Goal: Task Accomplishment & Management: Manage account settings

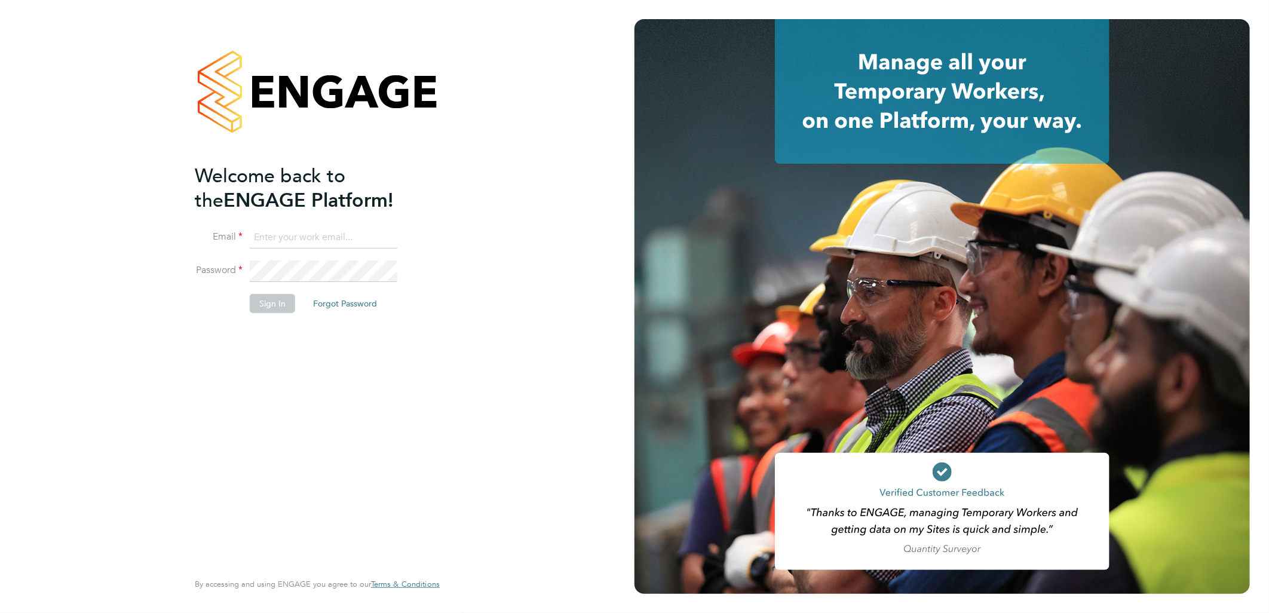
type input "sasha.baird@pretiumresourcing.co.uk"
click at [271, 302] on button "Sign In" at bounding box center [272, 303] width 45 height 19
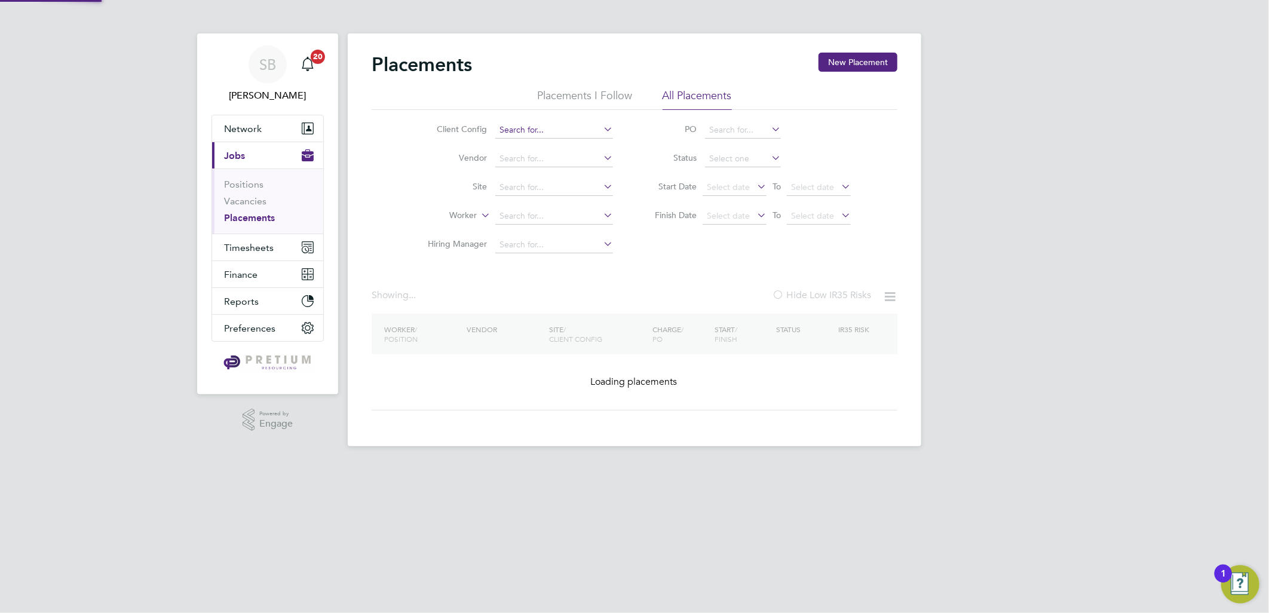
click at [533, 131] on input at bounding box center [554, 130] width 118 height 17
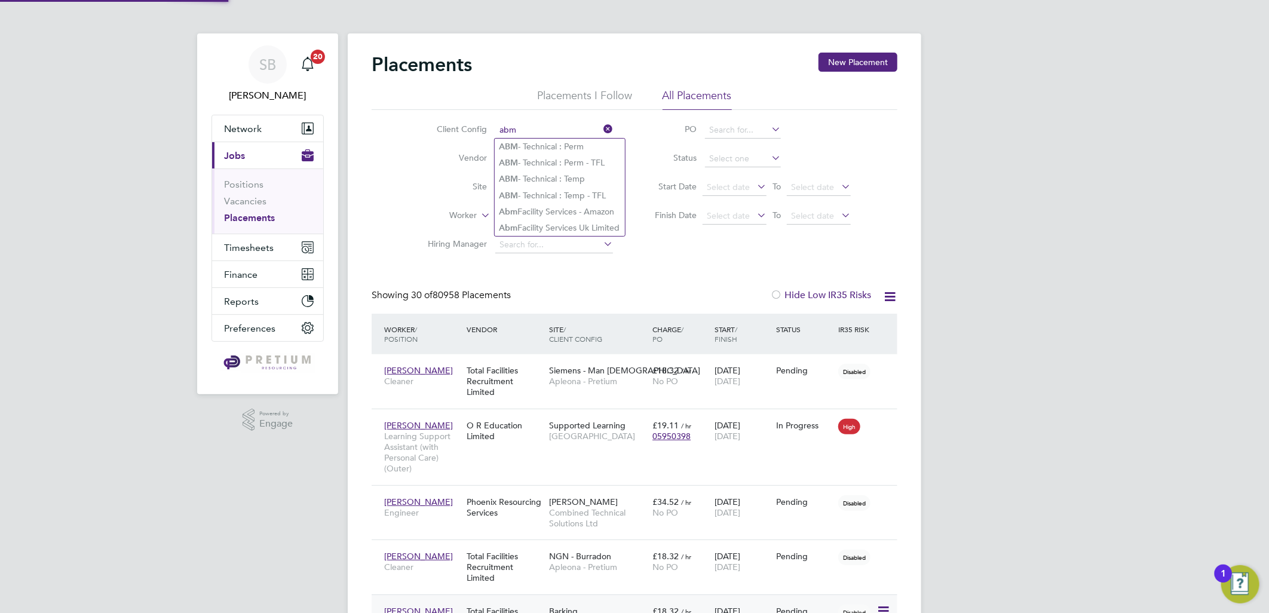
type input "abm"
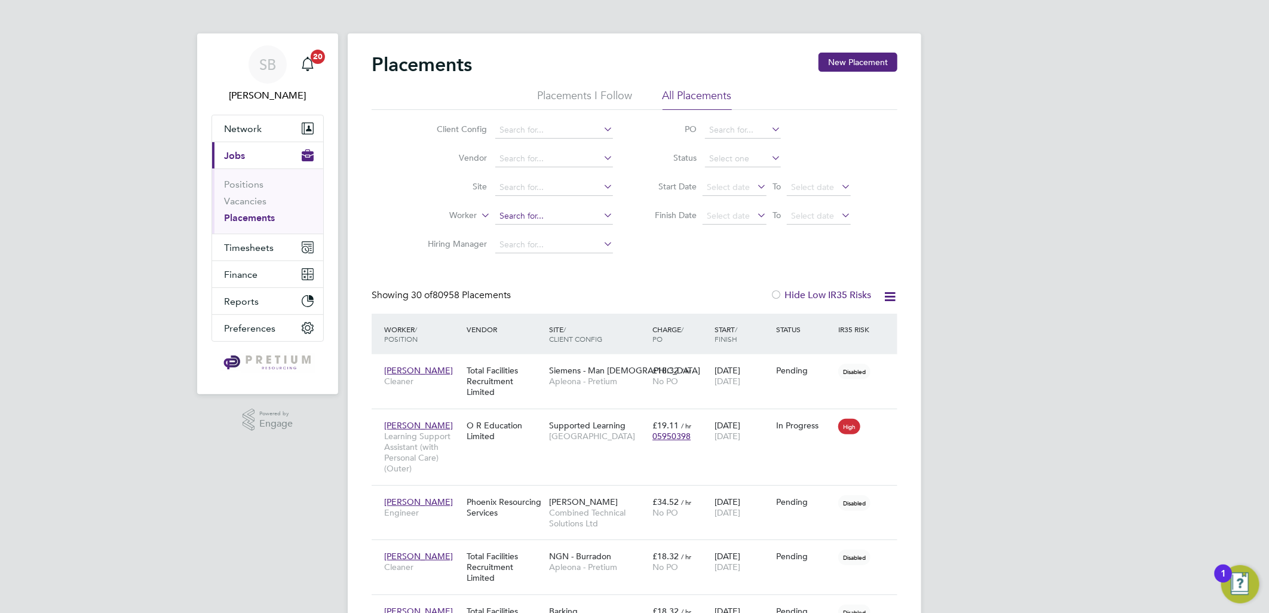
click at [535, 216] on input at bounding box center [554, 216] width 118 height 17
click at [532, 130] on input at bounding box center [554, 130] width 118 height 17
click at [582, 221] on li "Abm Facility Services Uk Limited" at bounding box center [560, 228] width 130 height 16
type input "Abm Facility Services Uk Limited"
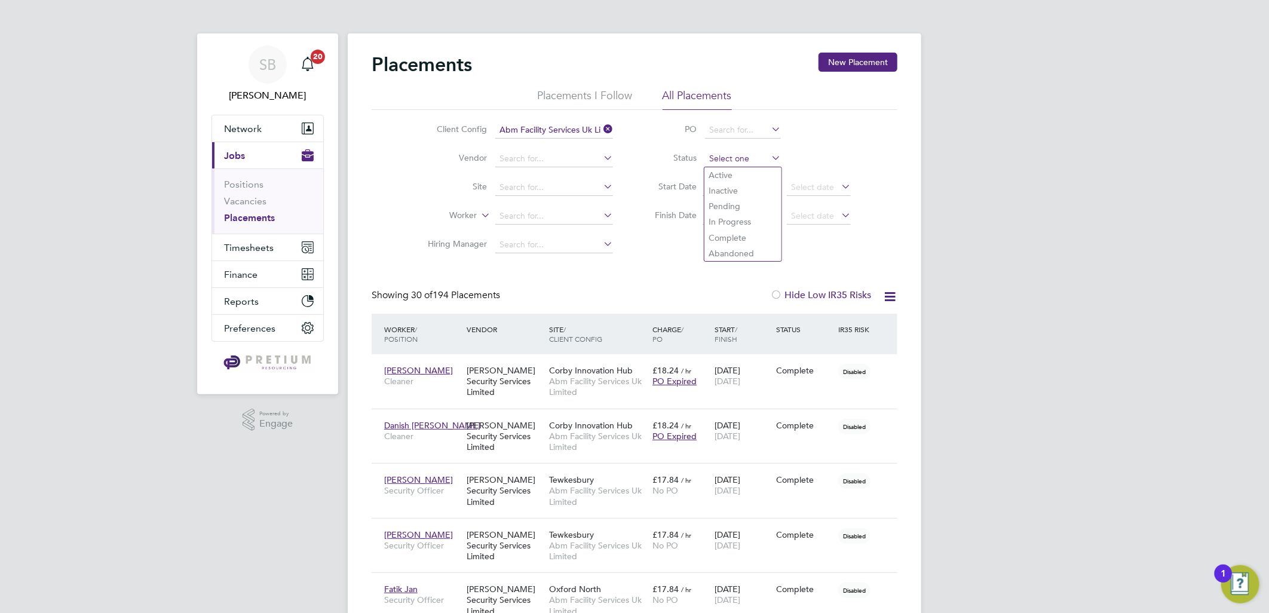
click at [743, 157] on input at bounding box center [743, 159] width 76 height 17
click at [742, 175] on li "Active" at bounding box center [742, 175] width 77 height 16
type input "Active"
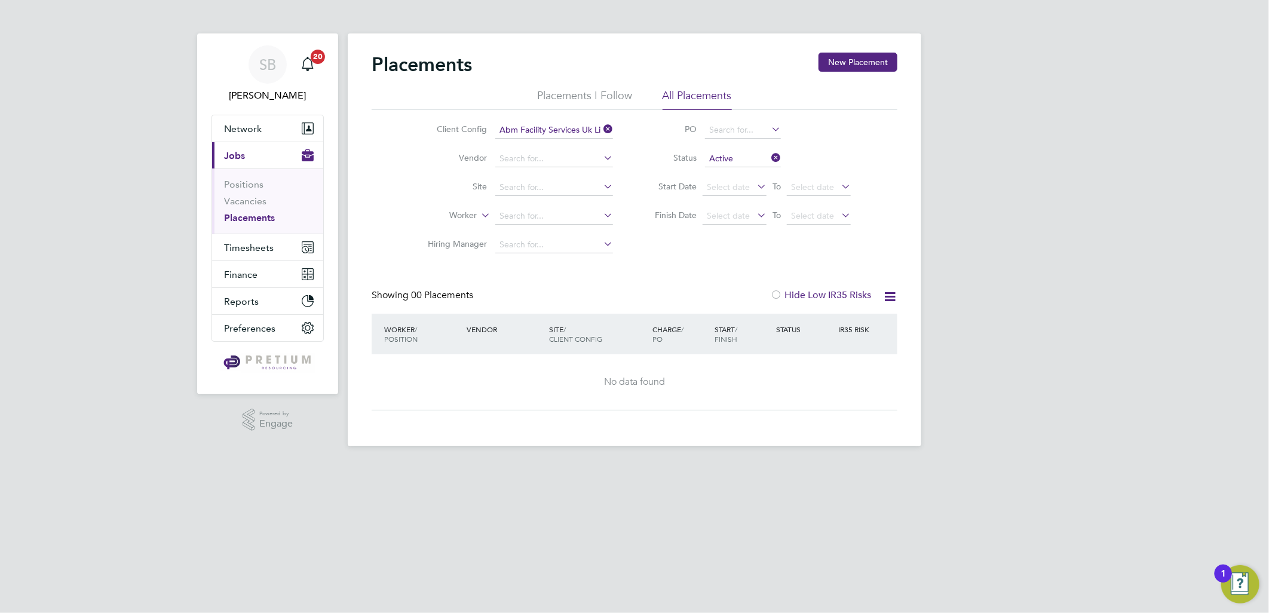
drag, startPoint x: 992, startPoint y: 147, endPoint x: 976, endPoint y: 151, distance: 15.9
click at [990, 147] on div "SB [PERSON_NAME] Notifications 20 Applications: Network Team Members Businesses…" at bounding box center [634, 232] width 1269 height 465
click at [548, 128] on input at bounding box center [554, 130] width 118 height 17
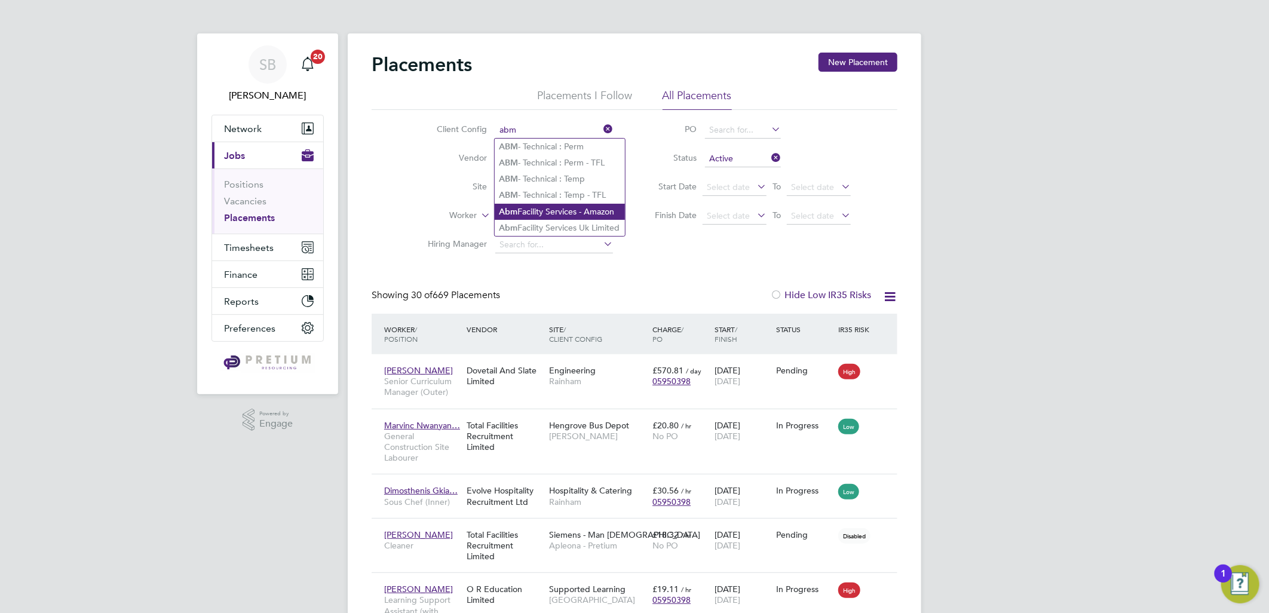
click at [566, 204] on li "Abm Facility Services - Amazon" at bounding box center [560, 212] width 130 height 16
type input "Abm Facility Services - Amazon"
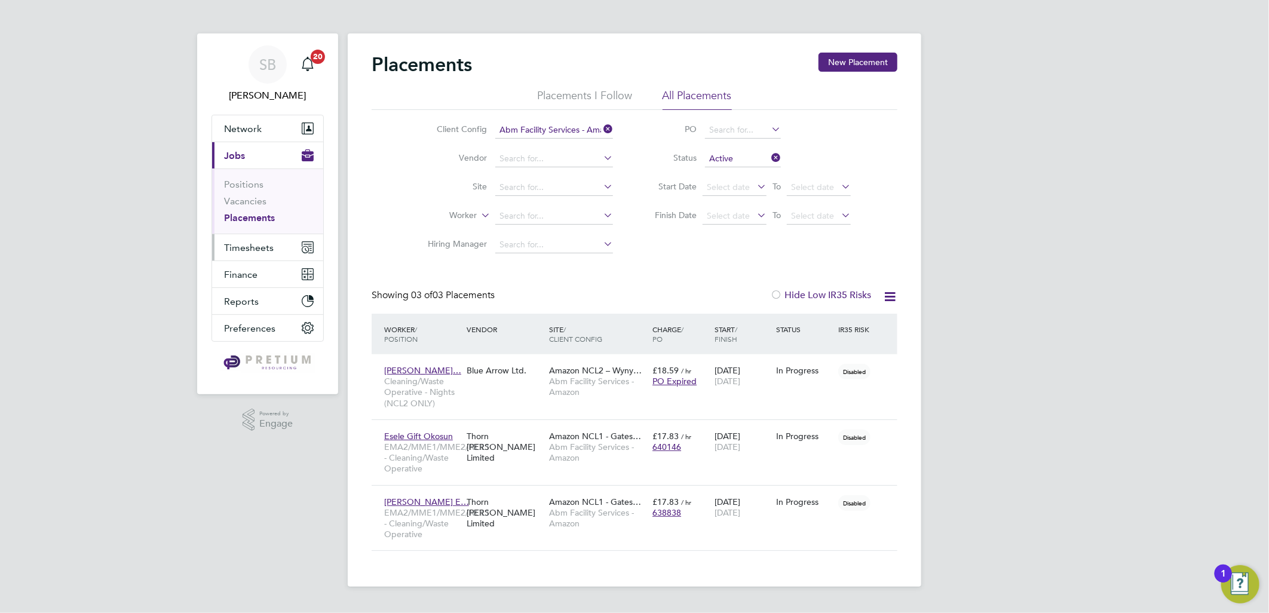
click at [262, 238] on button "Timesheets" at bounding box center [267, 247] width 111 height 26
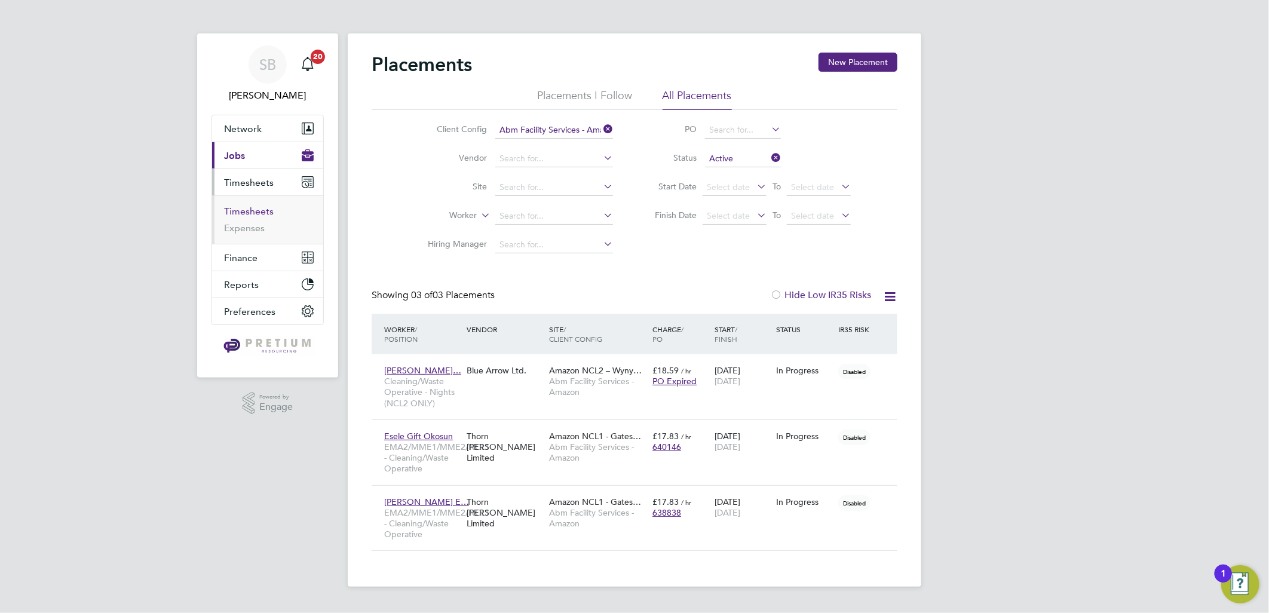
click at [265, 213] on link "Timesheets" at bounding box center [249, 210] width 50 height 11
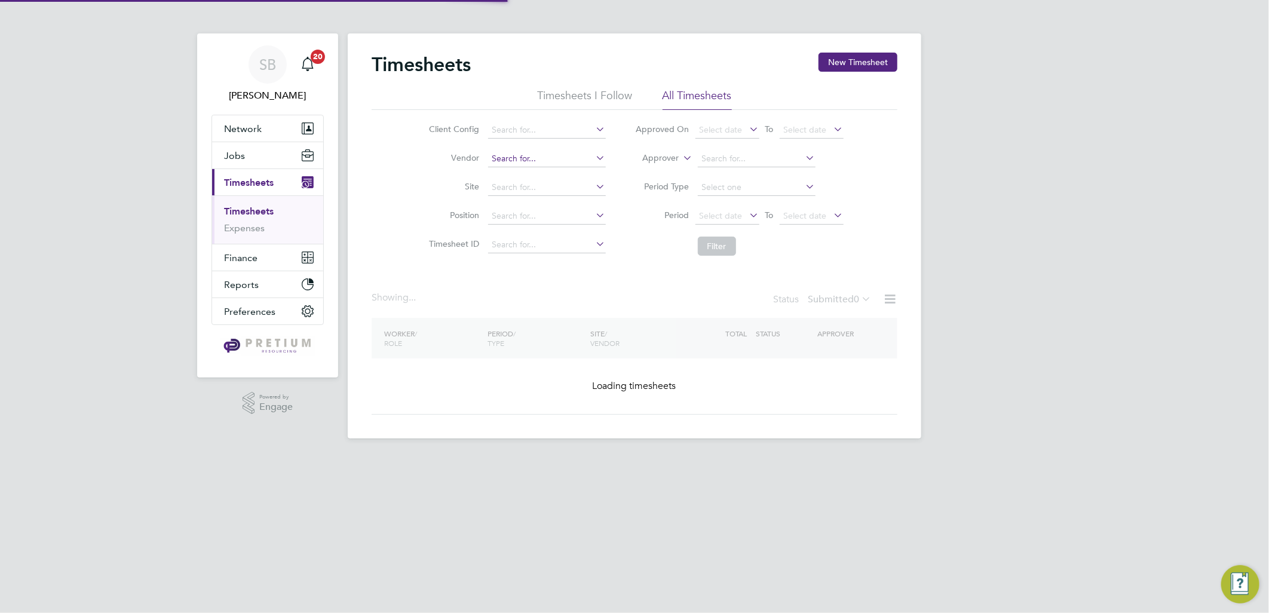
click at [530, 156] on input at bounding box center [547, 159] width 118 height 17
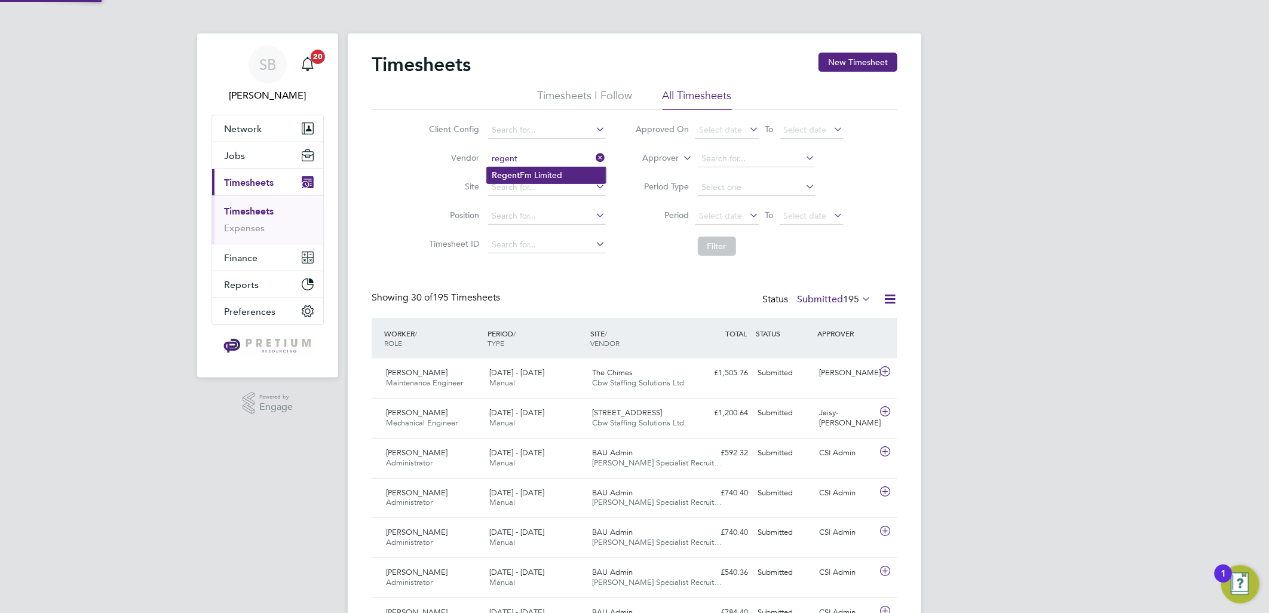
click at [550, 173] on li "Regent Fm Limited" at bounding box center [546, 175] width 119 height 16
type input "Regent Fm Limited"
click at [727, 242] on button "Filter" at bounding box center [717, 246] width 38 height 19
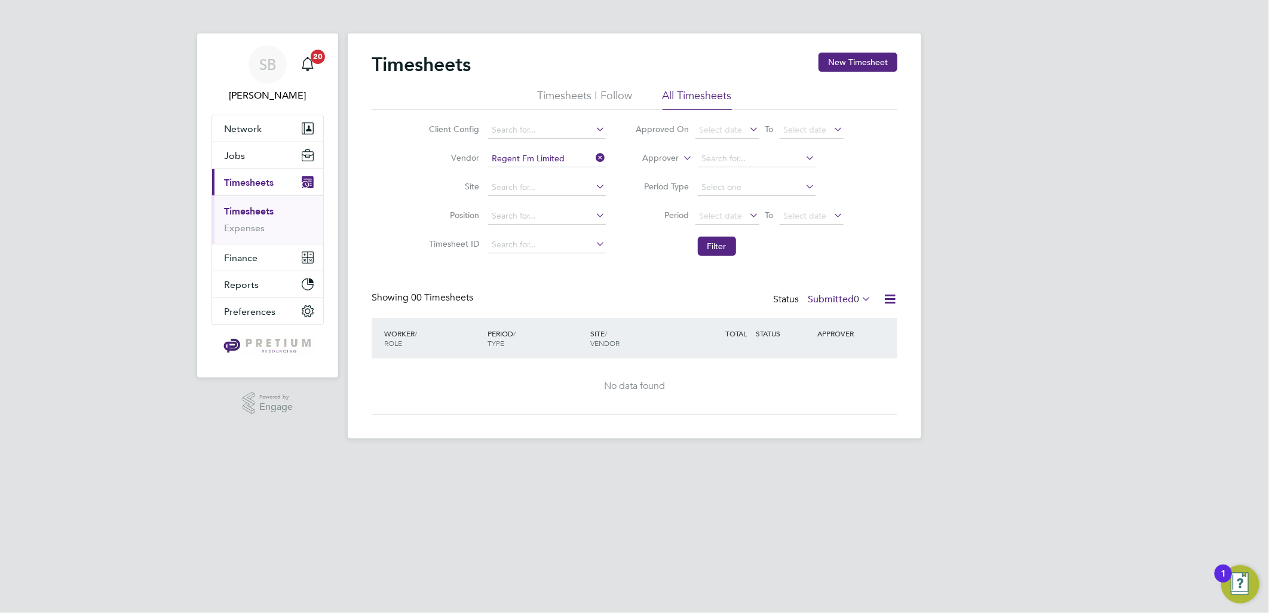
click at [842, 303] on label "Submitted 0" at bounding box center [838, 299] width 63 height 12
click at [833, 321] on li "All" at bounding box center [837, 320] width 55 height 17
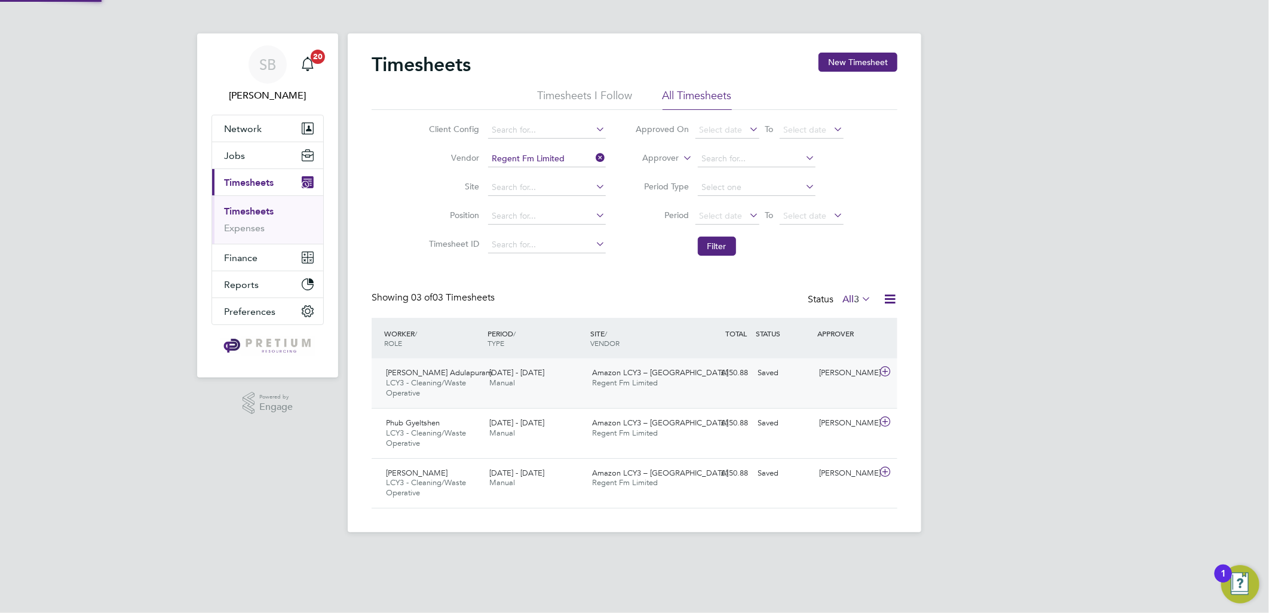
click at [658, 380] on div "Amazon LCY3 – Dartford Regent Fm Limited" at bounding box center [639, 378] width 103 height 30
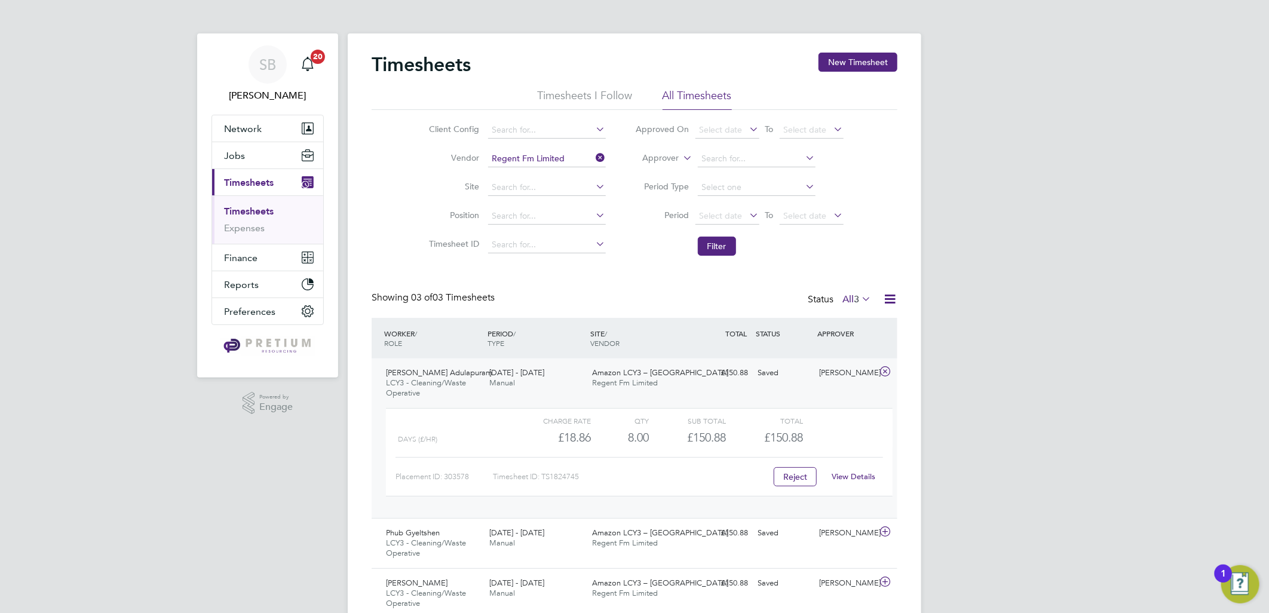
click at [861, 475] on link "View Details" at bounding box center [854, 476] width 44 height 10
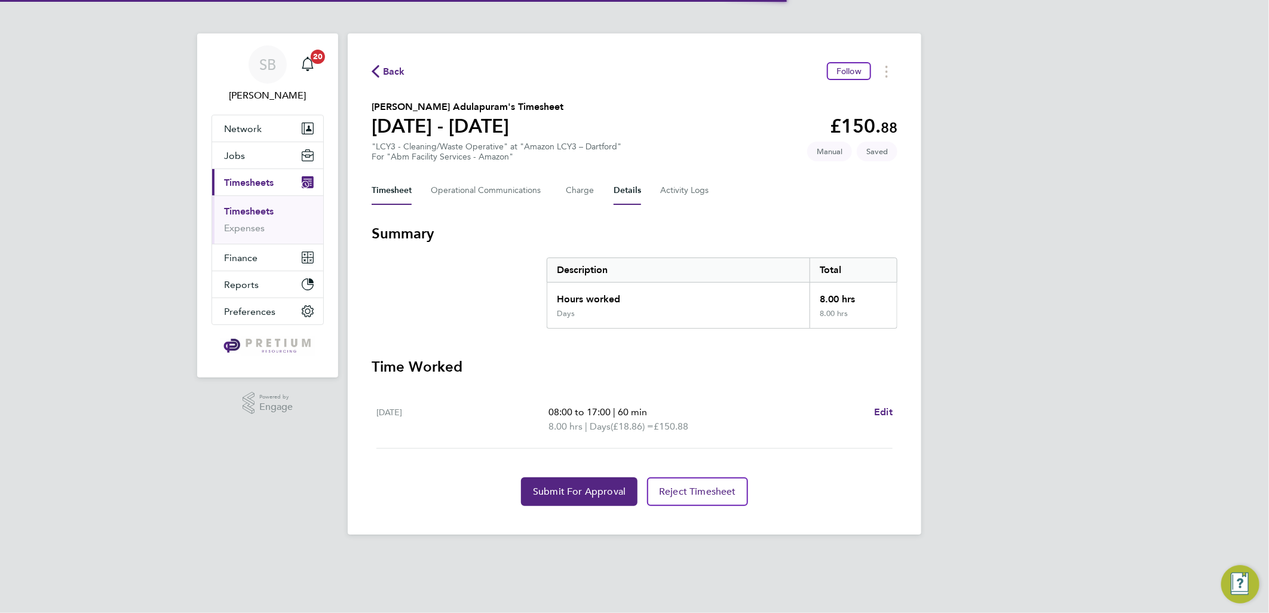
click at [625, 194] on button "Details" at bounding box center [626, 190] width 27 height 29
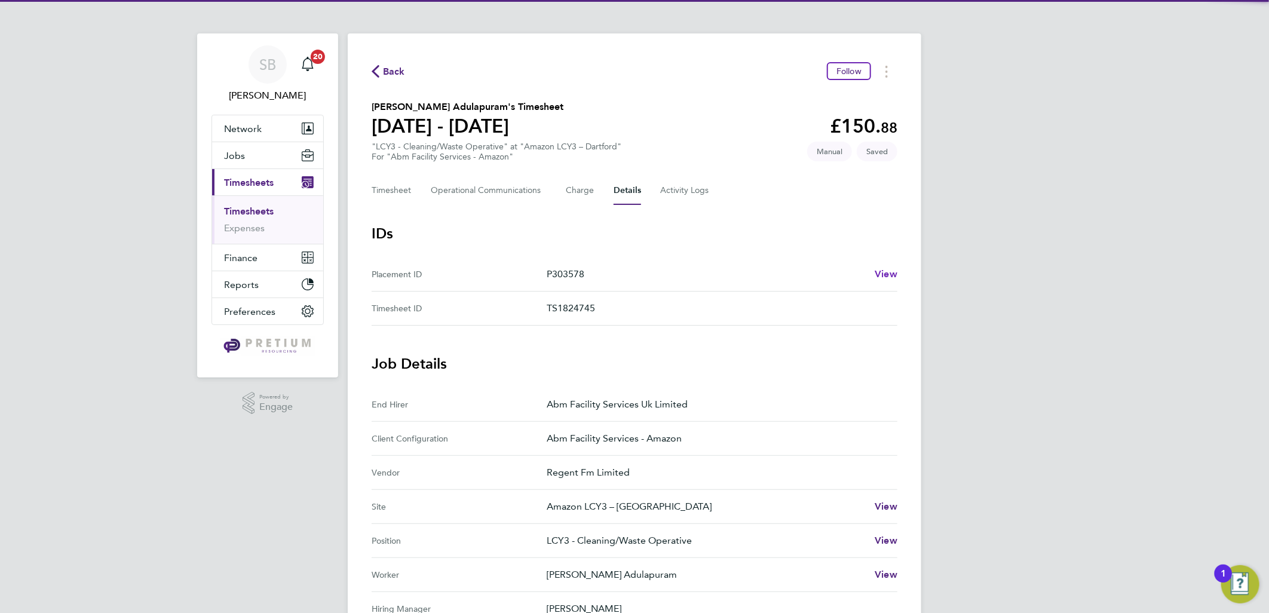
click at [896, 269] on span "View" at bounding box center [885, 273] width 23 height 11
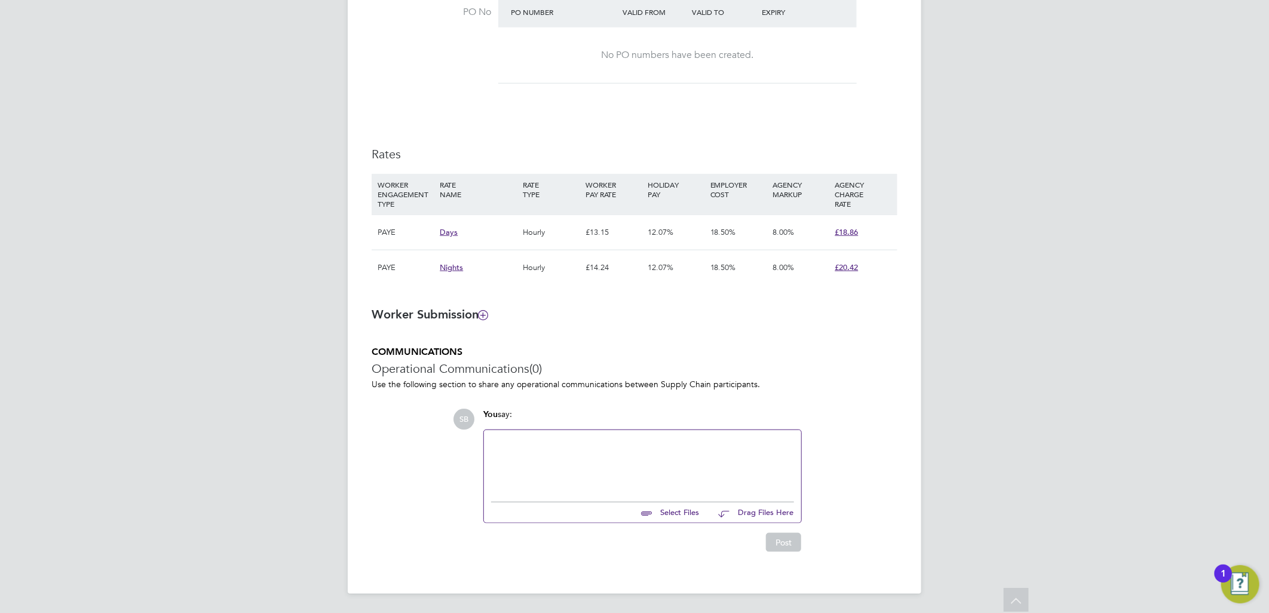
click at [858, 234] on span "£18.86" at bounding box center [846, 232] width 23 height 10
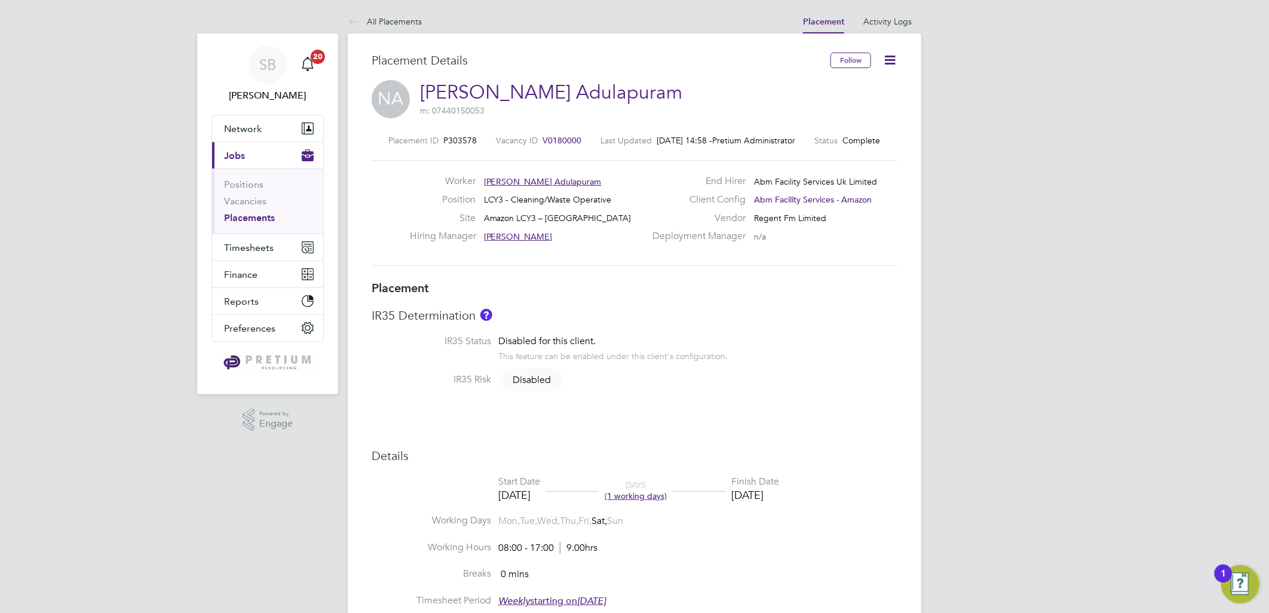
click at [891, 60] on icon at bounding box center [889, 60] width 15 height 15
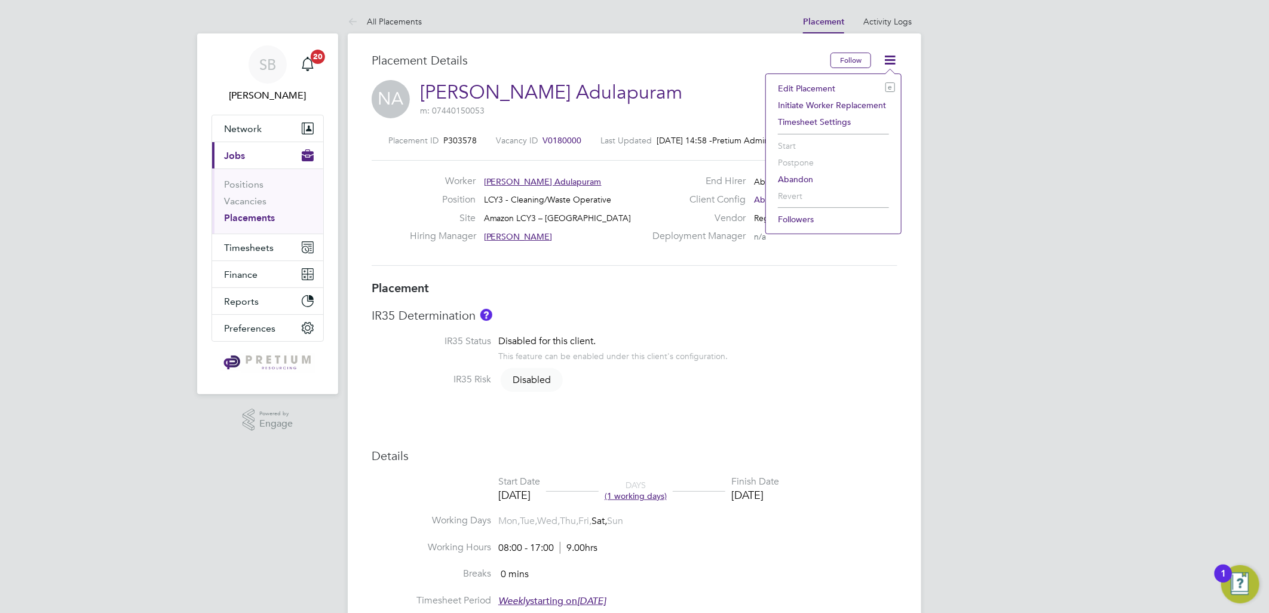
click at [832, 81] on li "Edit Placement e" at bounding box center [833, 88] width 123 height 17
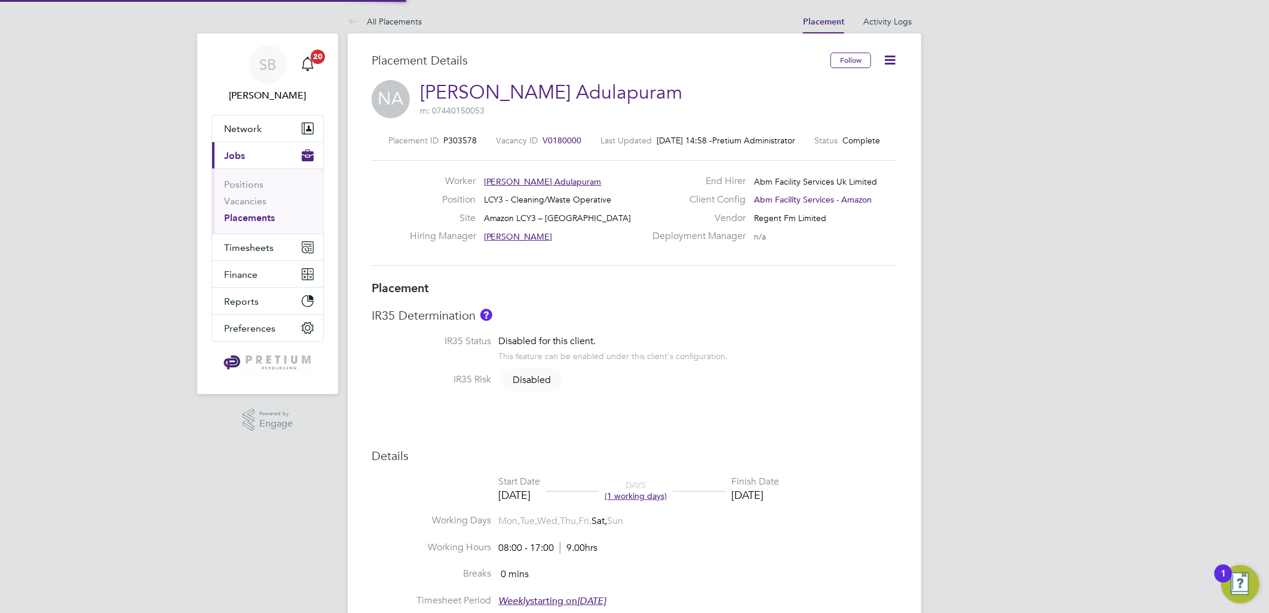
type input "Gertrud Deak"
type input "[PERSON_NAME]"
type input "13 Sep 2025"
type input "08:00"
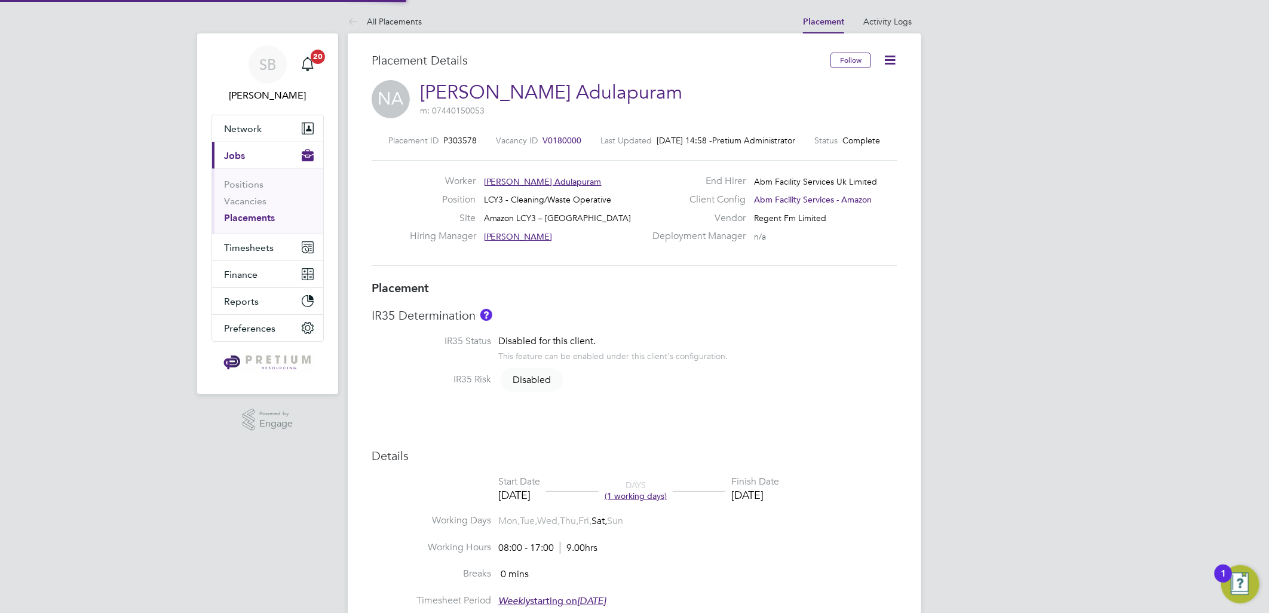
type input "17:00"
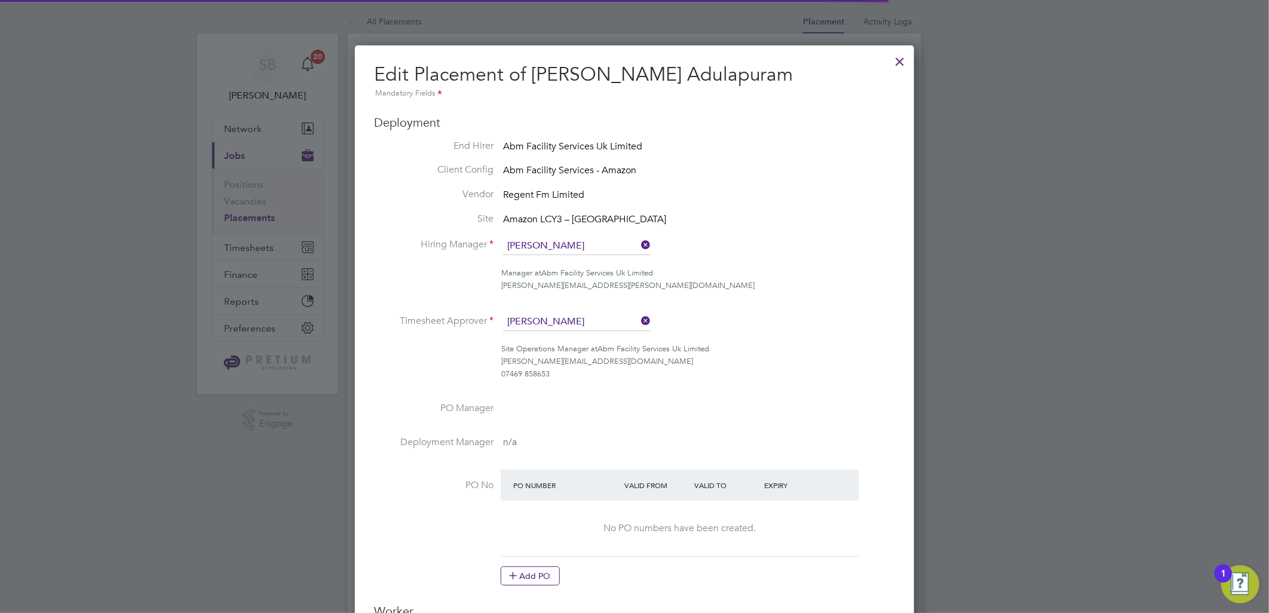
scroll to position [15, 521]
click at [898, 52] on div at bounding box center [900, 59] width 22 height 22
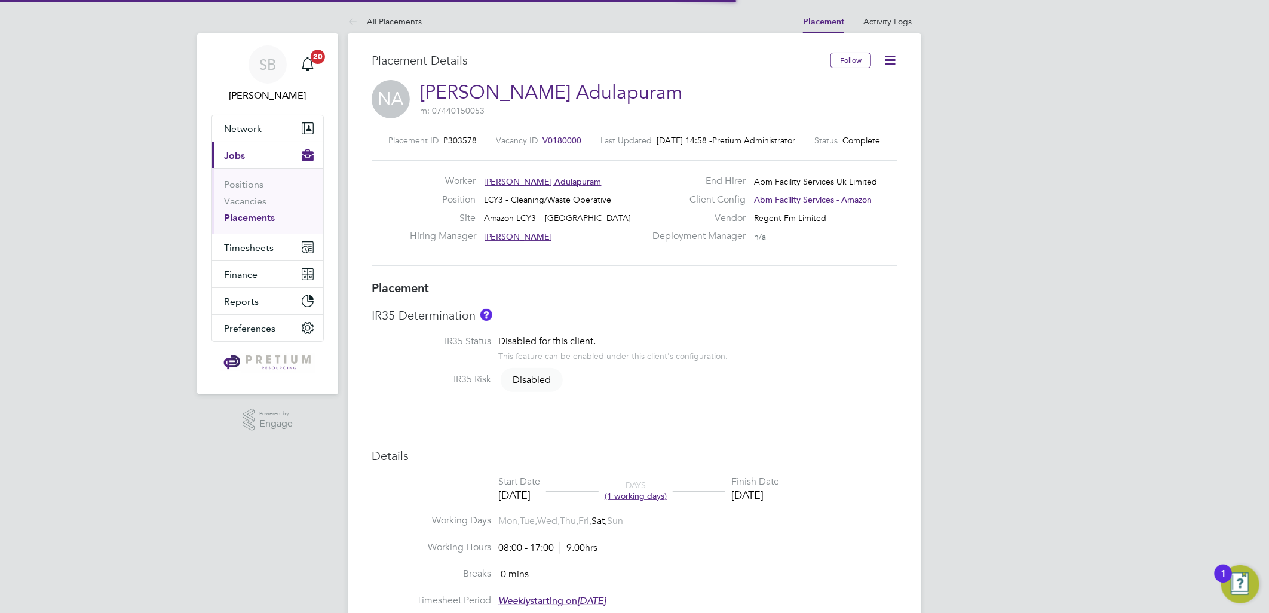
scroll to position [35, 84]
